Goal: Find contact information: Find contact information

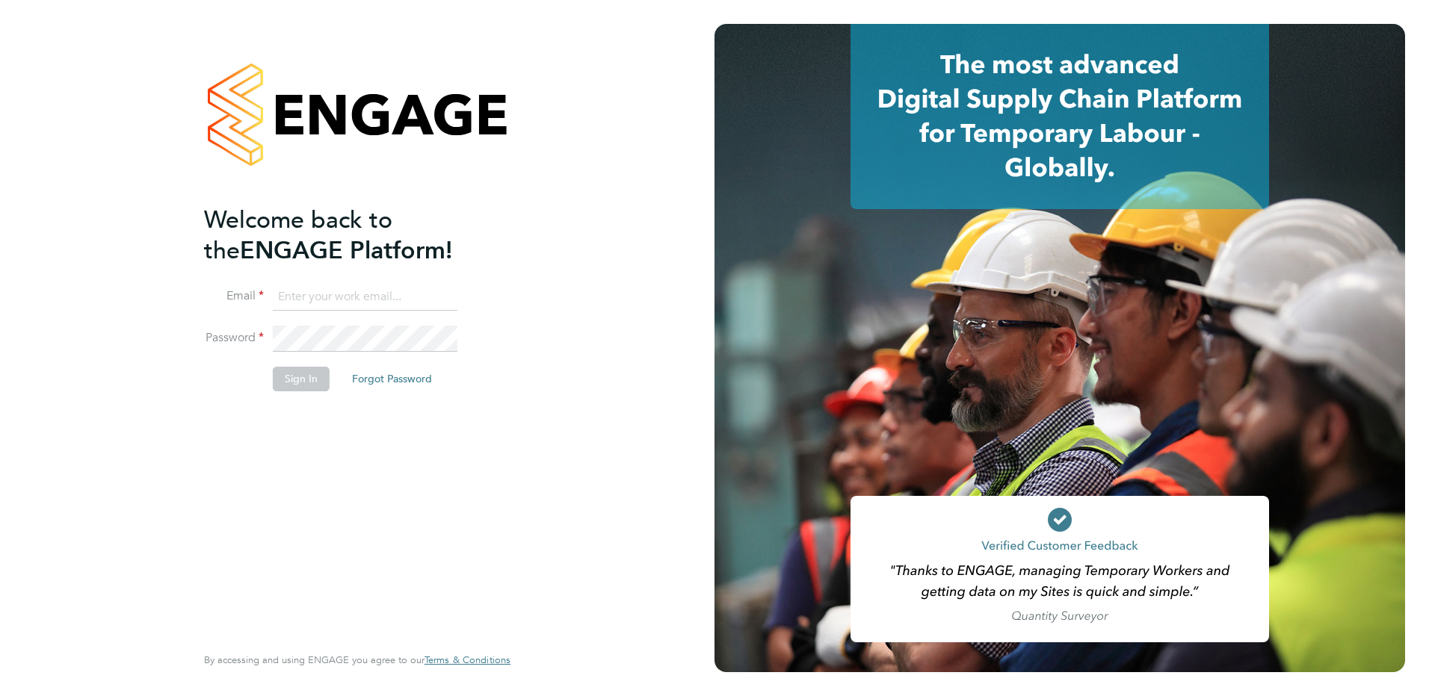
type input "silvia.faja@ncclondon.ac.uk"
click at [301, 379] on button "Sign In" at bounding box center [301, 379] width 57 height 24
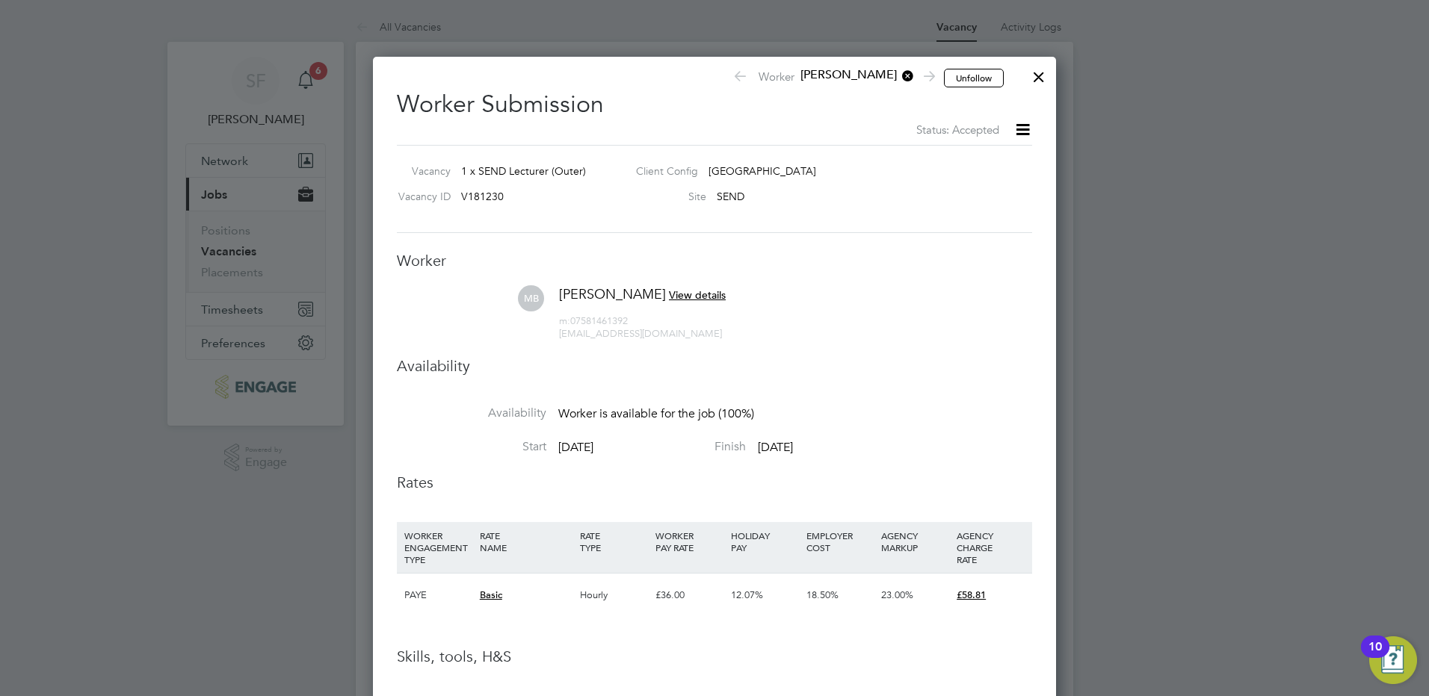
click at [680, 297] on span "View details" at bounding box center [697, 294] width 57 height 13
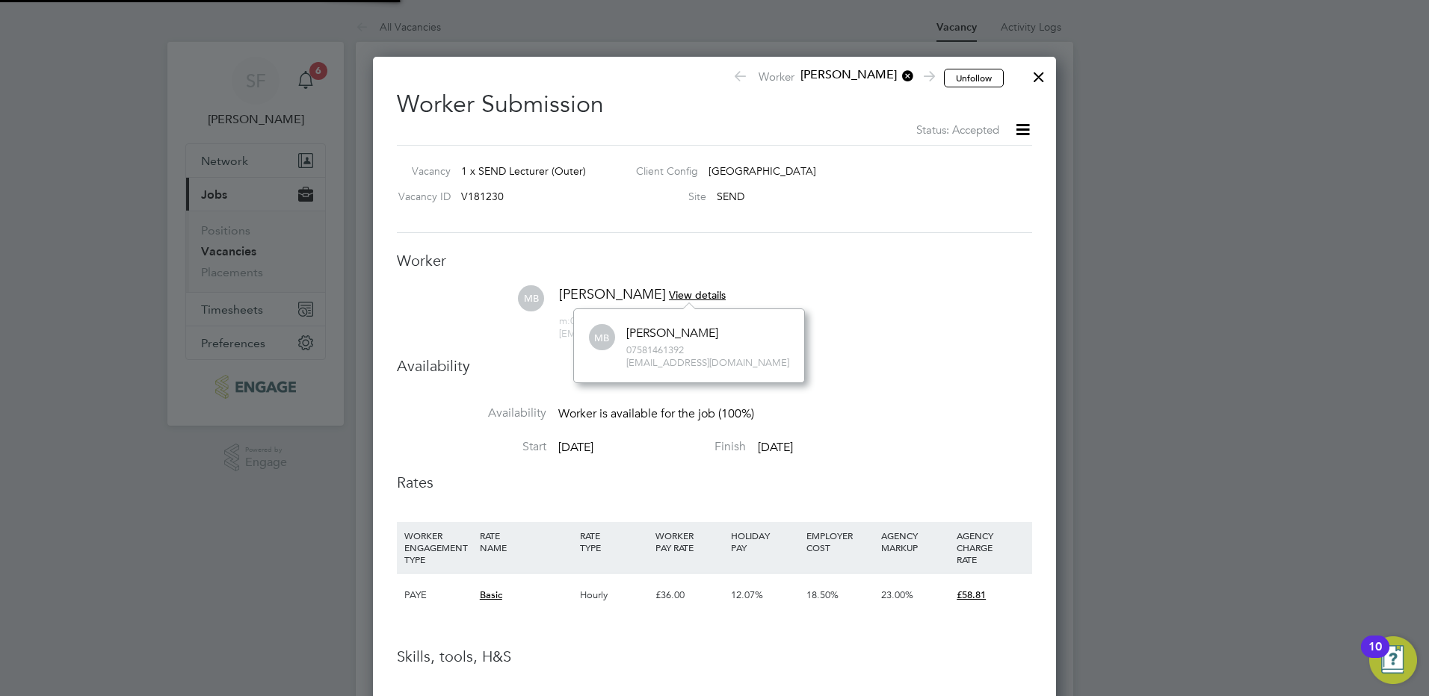
scroll to position [13, 58]
drag, startPoint x: 745, startPoint y: 367, endPoint x: 614, endPoint y: 365, distance: 130.8
click at [614, 365] on div "MB [PERSON_NAME] 07581461392 [EMAIL_ADDRESS][DOMAIN_NAME]" at bounding box center [689, 346] width 200 height 49
copy span "[EMAIL_ADDRESS][DOMAIN_NAME]"
drag, startPoint x: 1166, startPoint y: 99, endPoint x: 1127, endPoint y: 91, distance: 40.3
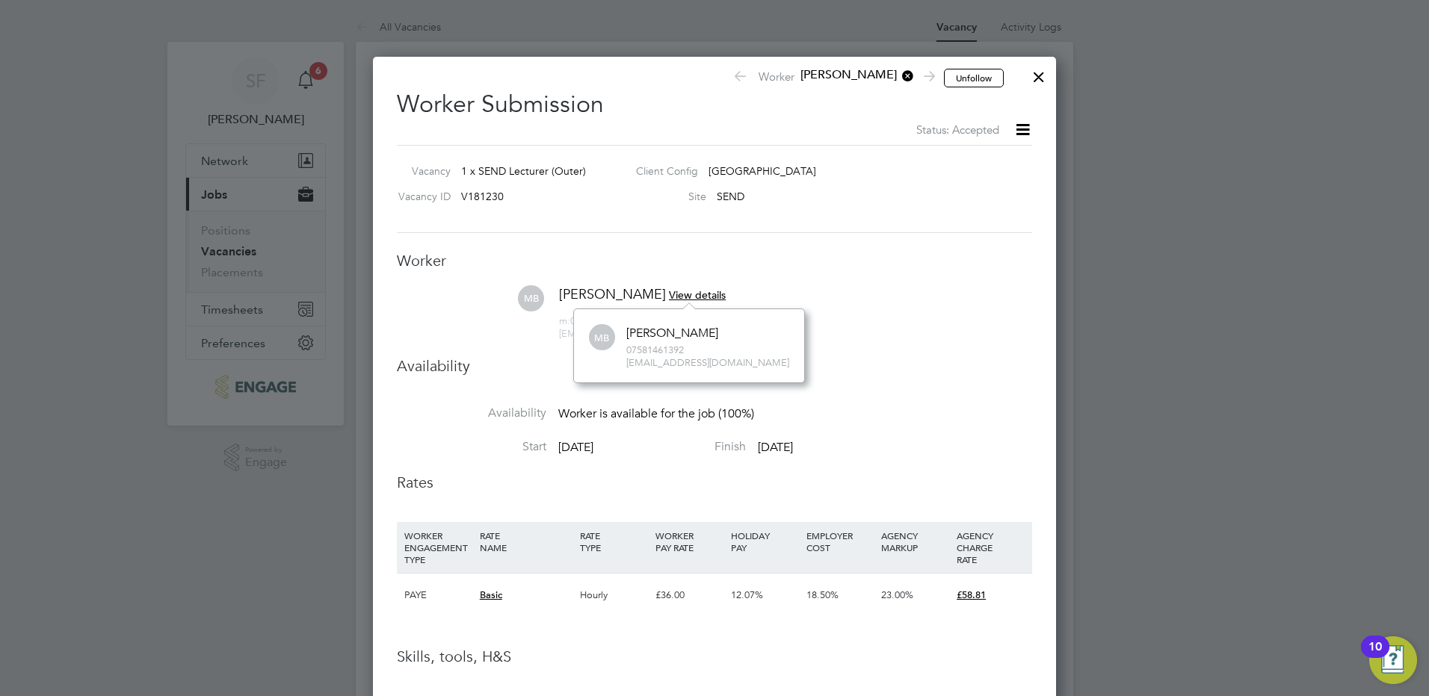
click at [1154, 102] on div at bounding box center [714, 348] width 1429 height 696
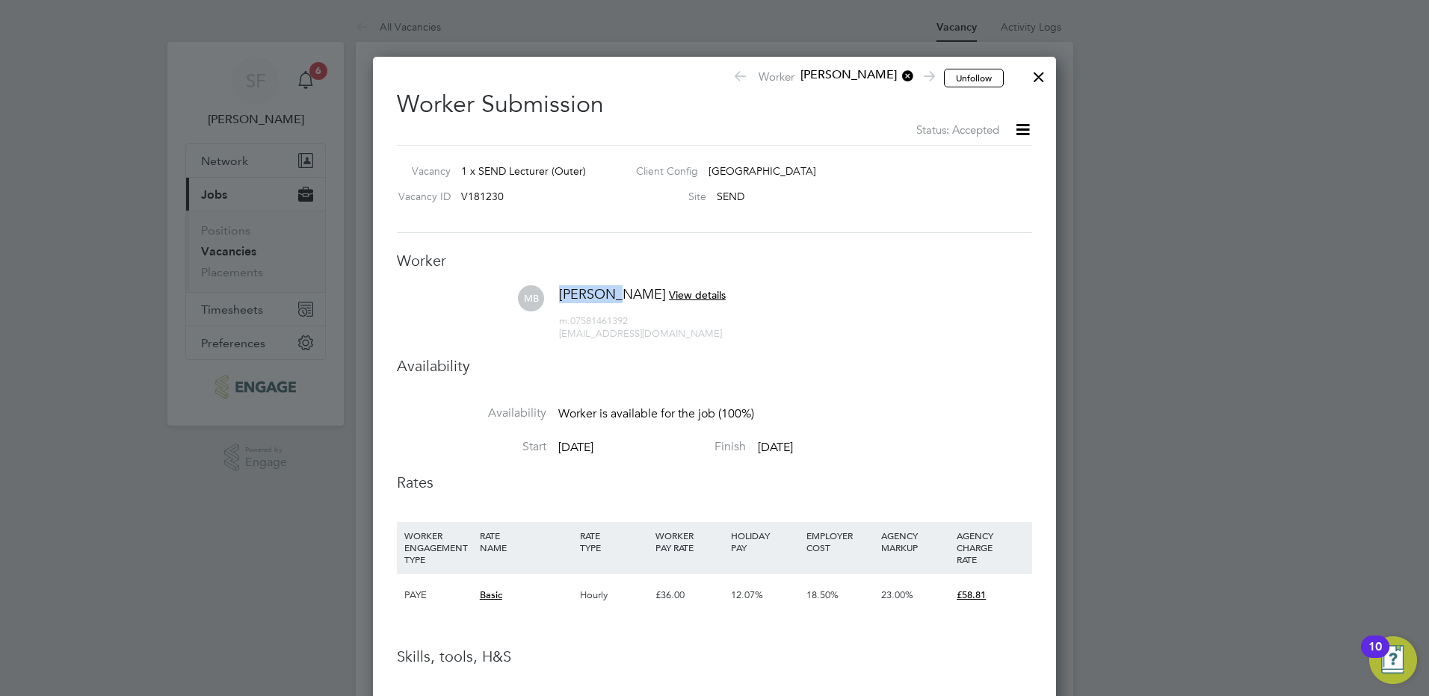
drag, startPoint x: 610, startPoint y: 290, endPoint x: 556, endPoint y: 297, distance: 55.0
click at [556, 297] on div "[PERSON_NAME] View details m: 07581461392 [EMAIL_ADDRESS][DOMAIN_NAME]" at bounding box center [641, 312] width 170 height 55
copy span "Mahfuza"
